Goal: Entertainment & Leisure: Consume media (video, audio)

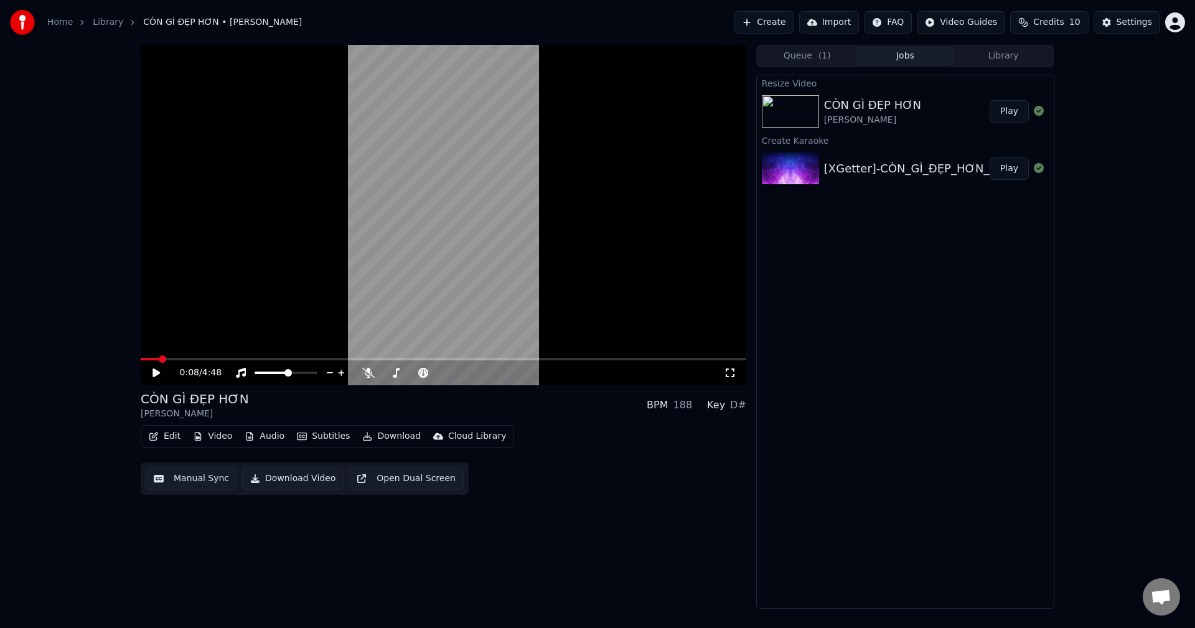
click at [443, 209] on video at bounding box center [444, 215] width 606 height 341
click at [345, 359] on span at bounding box center [444, 359] width 606 height 2
click at [870, 77] on div "Resize Video" at bounding box center [905, 82] width 297 height 15
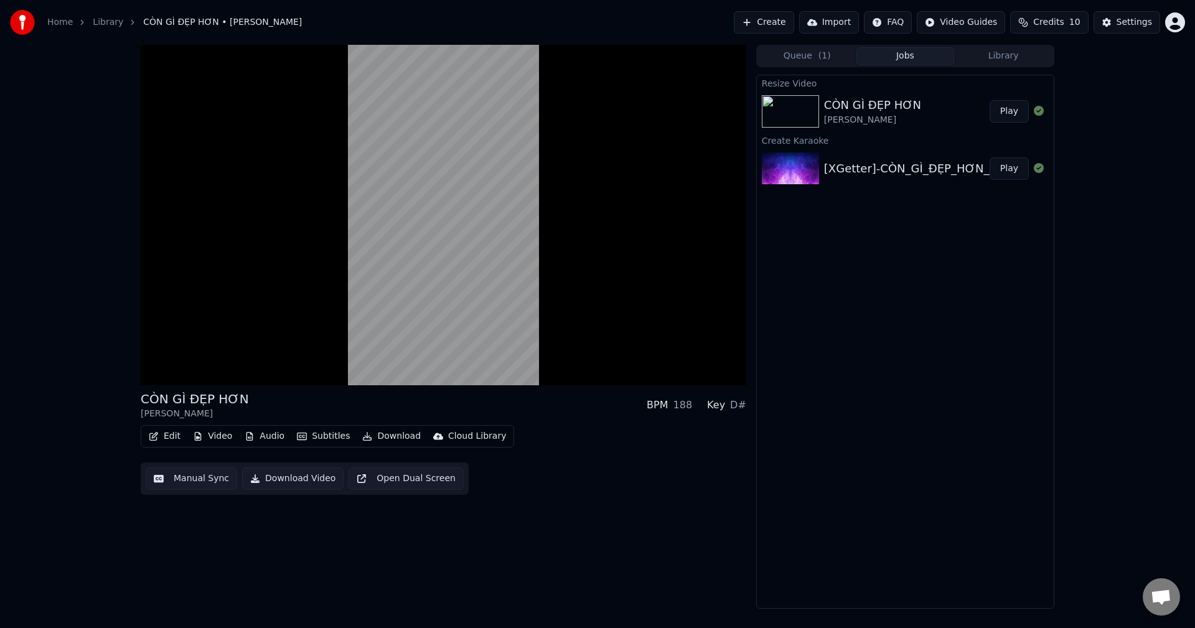
click at [873, 108] on div "CÒN GÌ ĐẸP HƠN" at bounding box center [872, 104] width 97 height 17
click at [911, 127] on div "CÒN GÌ ĐẸP HƠN [PERSON_NAME] Play" at bounding box center [905, 111] width 297 height 42
click at [1010, 113] on button "Play" at bounding box center [1009, 111] width 39 height 22
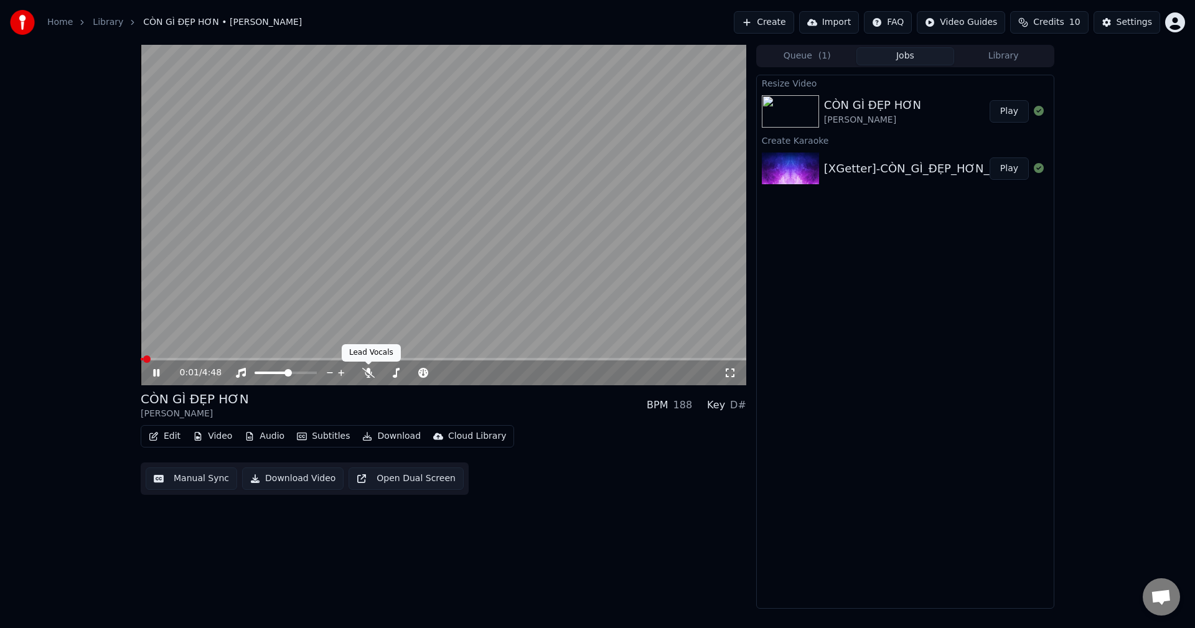
click at [317, 354] on video at bounding box center [444, 215] width 606 height 341
click at [334, 338] on video at bounding box center [444, 215] width 606 height 341
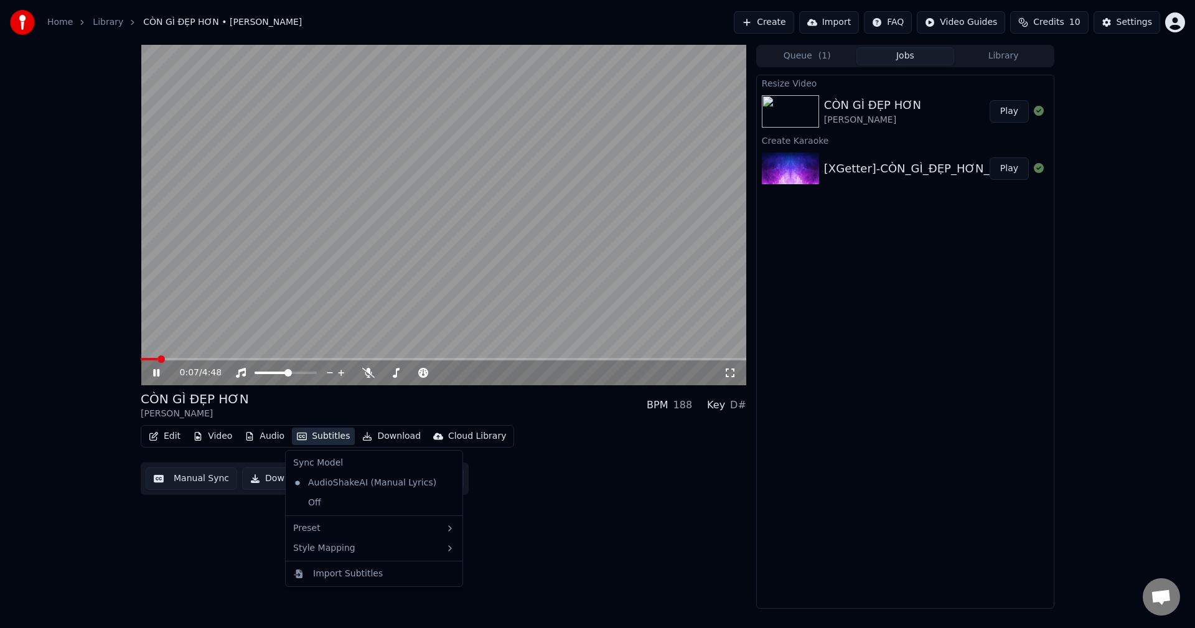
click at [311, 439] on button "Subtitles" at bounding box center [323, 436] width 63 height 17
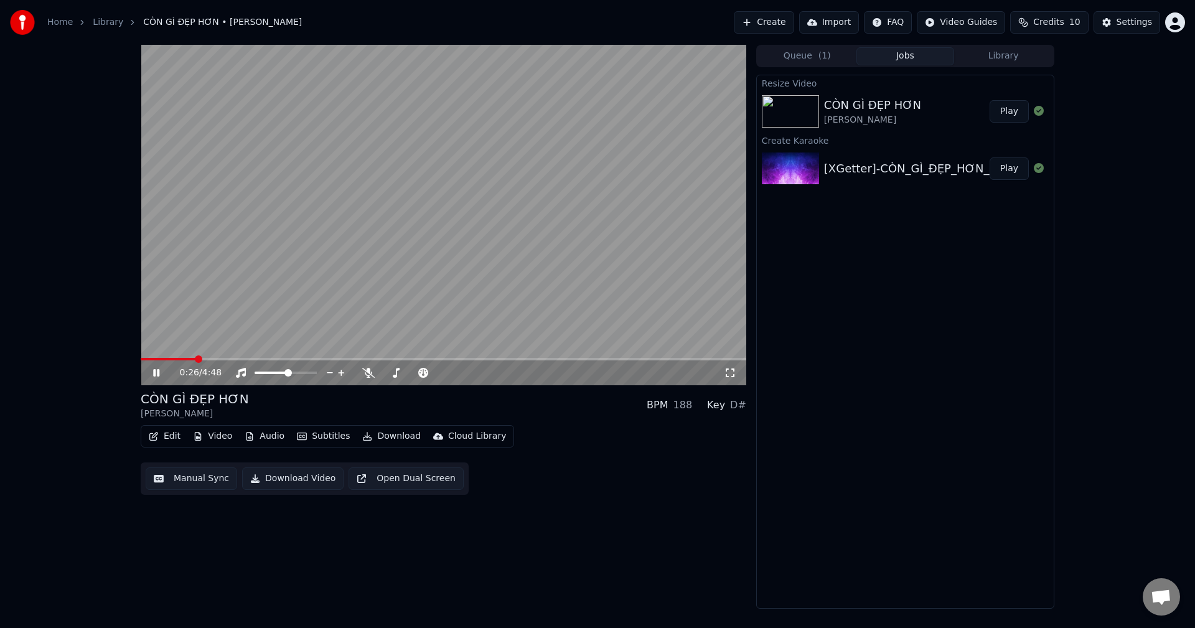
click at [195, 359] on span at bounding box center [444, 359] width 606 height 2
click at [209, 360] on span at bounding box center [444, 359] width 606 height 2
